Goal: Transaction & Acquisition: Purchase product/service

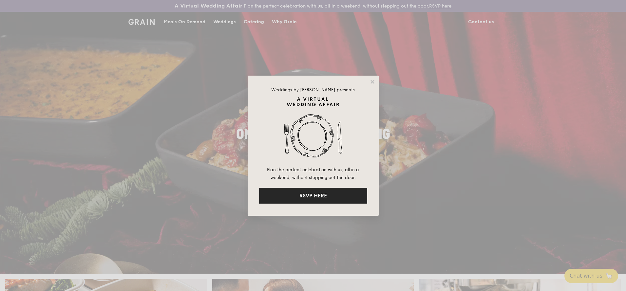
click at [349, 198] on button "RSVP HERE" at bounding box center [313, 196] width 108 height 16
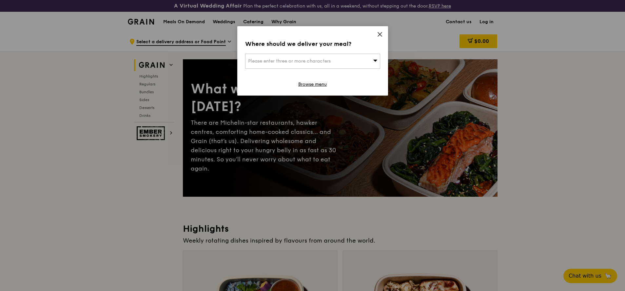
click at [381, 34] on icon at bounding box center [380, 34] width 6 height 6
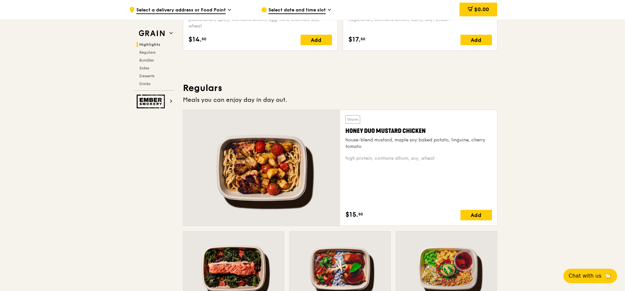
scroll to position [157, 0]
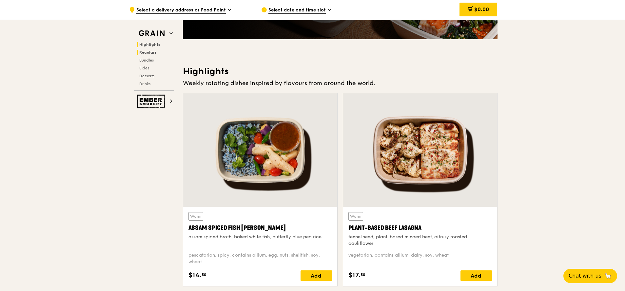
click at [149, 51] on span "Regulars" at bounding box center [147, 52] width 17 height 5
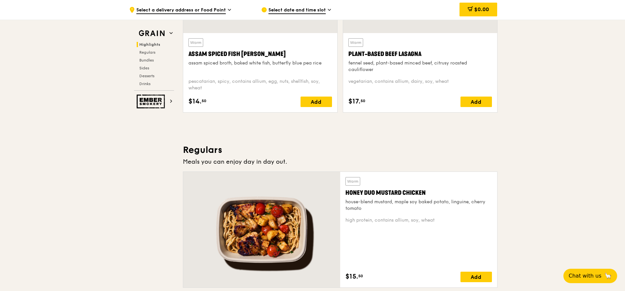
scroll to position [135, 0]
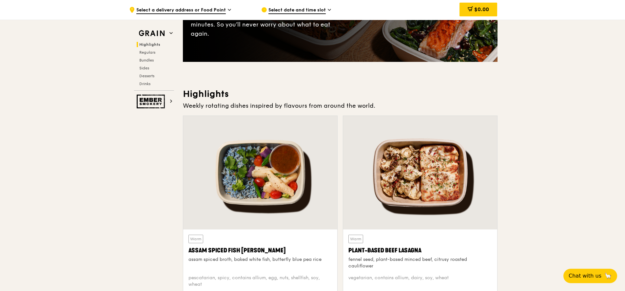
click at [222, 9] on span "Select a delivery address or Food Point" at bounding box center [180, 10] width 89 height 7
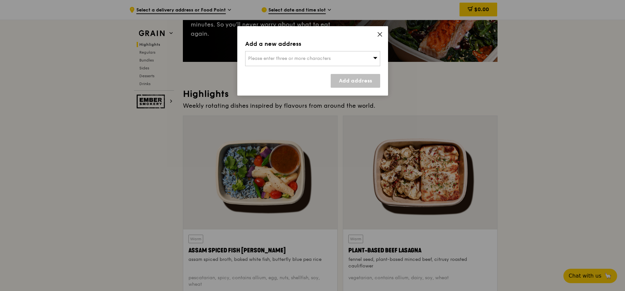
click at [264, 56] on div "Please enter three or more characters" at bounding box center [312, 58] width 135 height 15
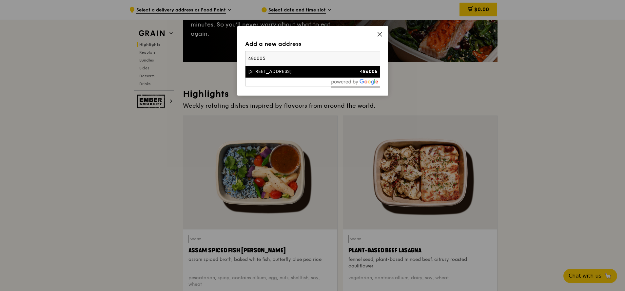
type input "486005"
click at [287, 73] on div "9 Changi Business Park Crescent" at bounding box center [296, 71] width 97 height 7
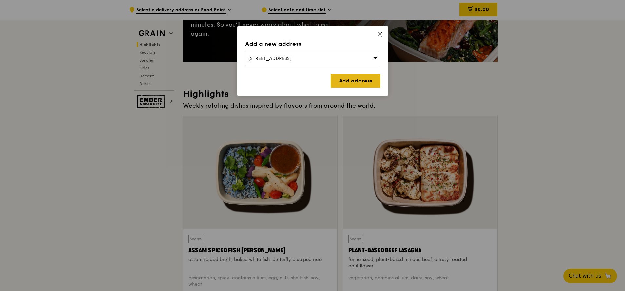
click at [354, 85] on link "Add address" at bounding box center [354, 81] width 49 height 14
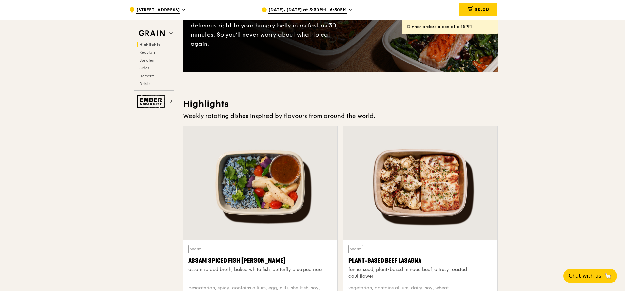
scroll to position [174, 0]
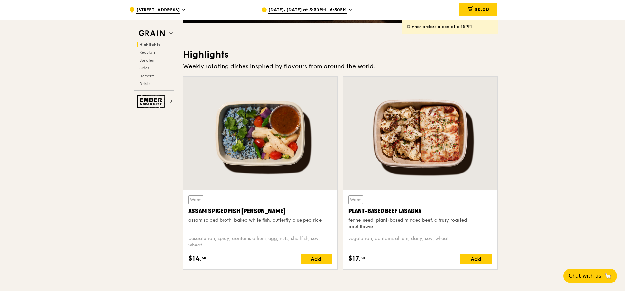
click at [341, 10] on span "Sep 22, Today at 5:30PM–6:30PM" at bounding box center [307, 10] width 78 height 7
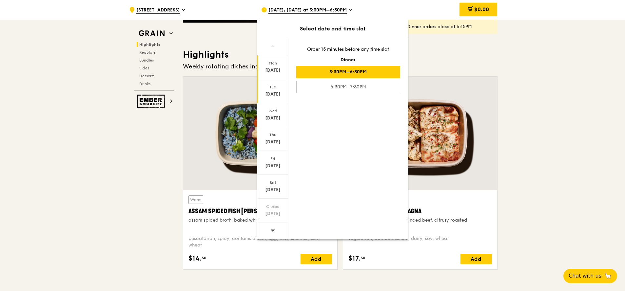
click at [275, 99] on div "Tue Sep 23" at bounding box center [272, 91] width 31 height 24
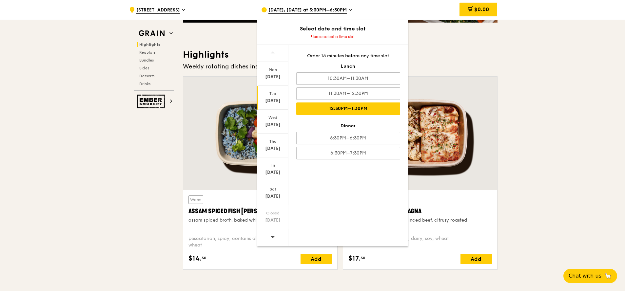
click at [364, 106] on div "12:30PM–1:30PM" at bounding box center [348, 109] width 104 height 12
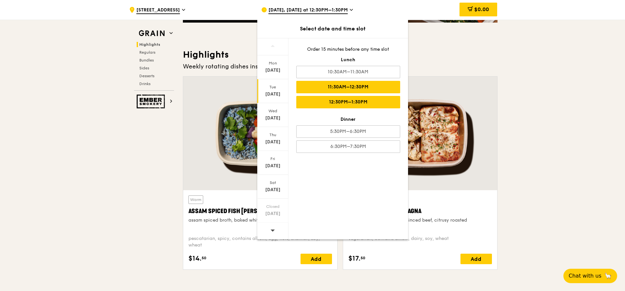
click at [386, 89] on div "11:30AM–12:30PM" at bounding box center [348, 87] width 104 height 12
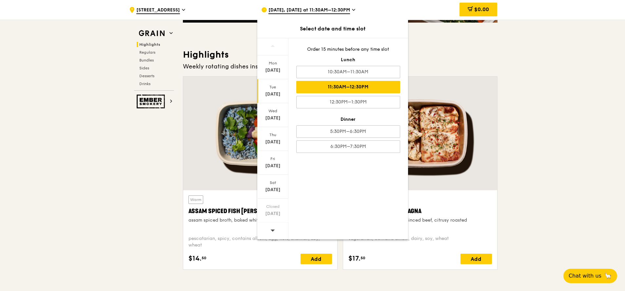
click at [336, 89] on div "11:30AM–12:30PM" at bounding box center [348, 87] width 104 height 12
click at [367, 85] on div "11:30AM–12:30PM" at bounding box center [348, 87] width 104 height 12
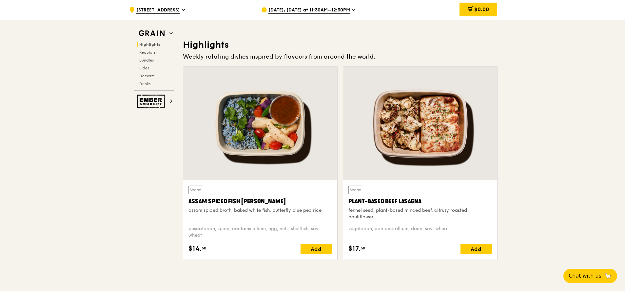
scroll to position [197, 0]
